Goal: Task Accomplishment & Management: Manage account settings

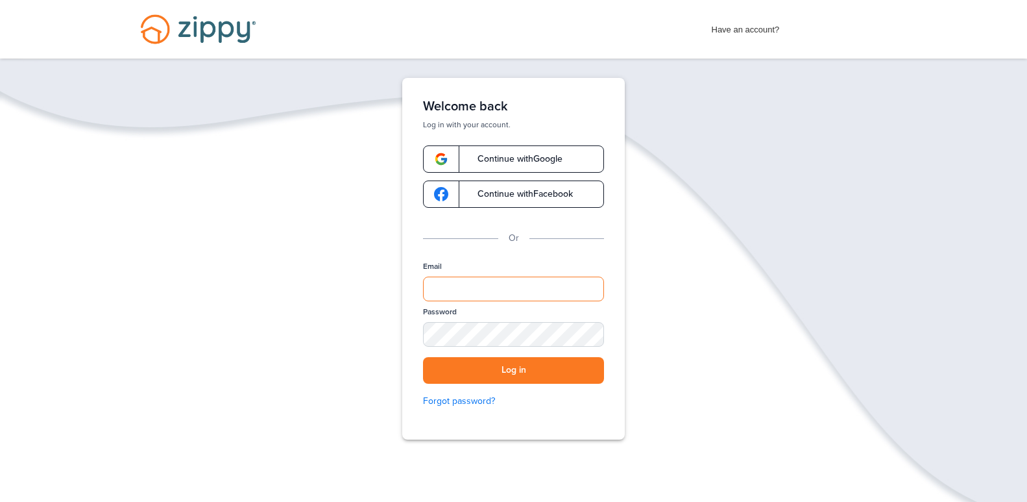
click at [443, 279] on input "Email" at bounding box center [513, 288] width 181 height 25
type input "**********"
click at [588, 330] on div "SHOW" at bounding box center [588, 335] width 29 height 12
click at [539, 365] on button "Log in" at bounding box center [513, 370] width 181 height 27
